Goal: Communication & Community: Answer question/provide support

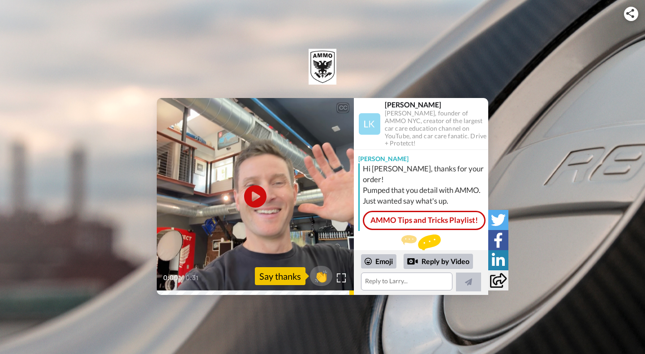
scroll to position [14, 0]
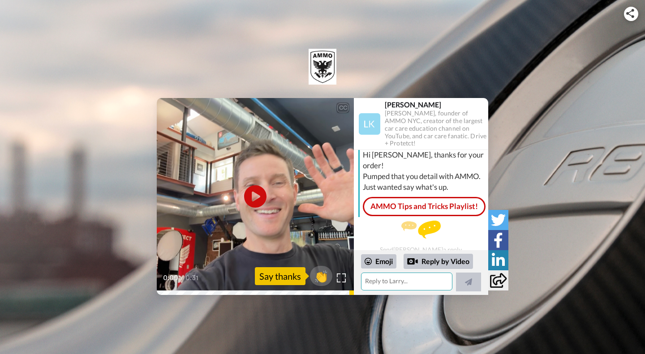
click at [379, 290] on textarea at bounding box center [406, 282] width 91 height 18
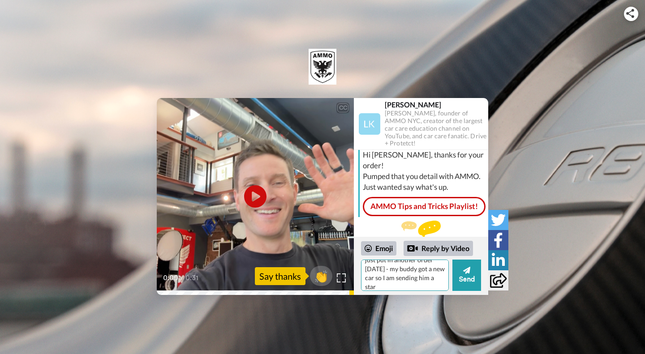
scroll to position [8, 0]
type textarea "just put in another order today - my buddy got a new car so I am sending him a …"
click at [464, 271] on icon at bounding box center [466, 270] width 7 height 7
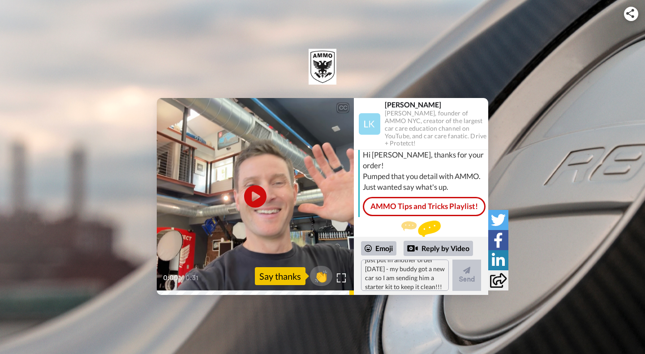
scroll to position [21, 0]
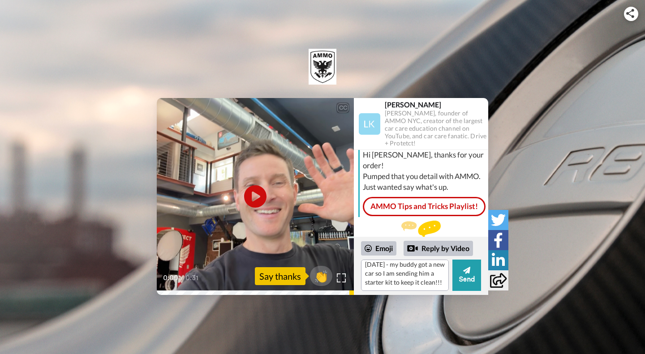
click at [465, 271] on icon at bounding box center [466, 270] width 7 height 7
click at [408, 269] on textarea "just put in another order today - my buddy got a new car so I am sending him a …" at bounding box center [405, 275] width 88 height 31
click at [464, 272] on icon at bounding box center [466, 270] width 7 height 9
drag, startPoint x: 391, startPoint y: 281, endPoint x: 347, endPoint y: 254, distance: 51.8
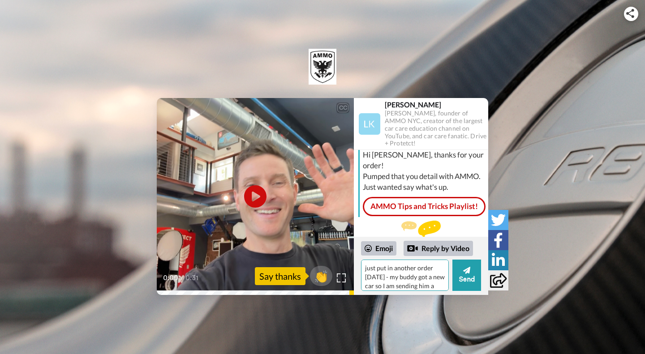
click at [347, 254] on div "CC Play/Pause 0:00 / 0:31 👏 Say thanks Larry Kosilla Larry Kosilla, founder of …" at bounding box center [322, 196] width 331 height 197
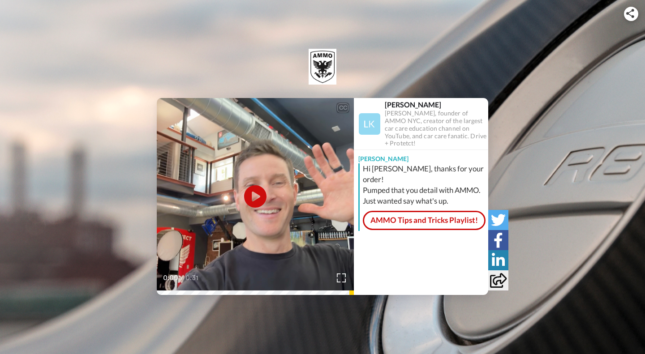
click at [423, 170] on div "Hi [PERSON_NAME], thanks for your order! Pumped that you detail with AMMO. Just…" at bounding box center [424, 184] width 123 height 43
click at [419, 175] on div "Hi [PERSON_NAME], thanks for your order! Pumped that you detail with AMMO. Just…" at bounding box center [424, 184] width 123 height 43
click at [427, 217] on div "[PERSON_NAME] [PERSON_NAME], thanks for your order! Pumped that you detail with…" at bounding box center [421, 217] width 134 height 134
click at [427, 211] on link "AMMO Tips and Tricks Playlist!" at bounding box center [424, 220] width 123 height 19
